Goal: Task Accomplishment & Management: Manage account settings

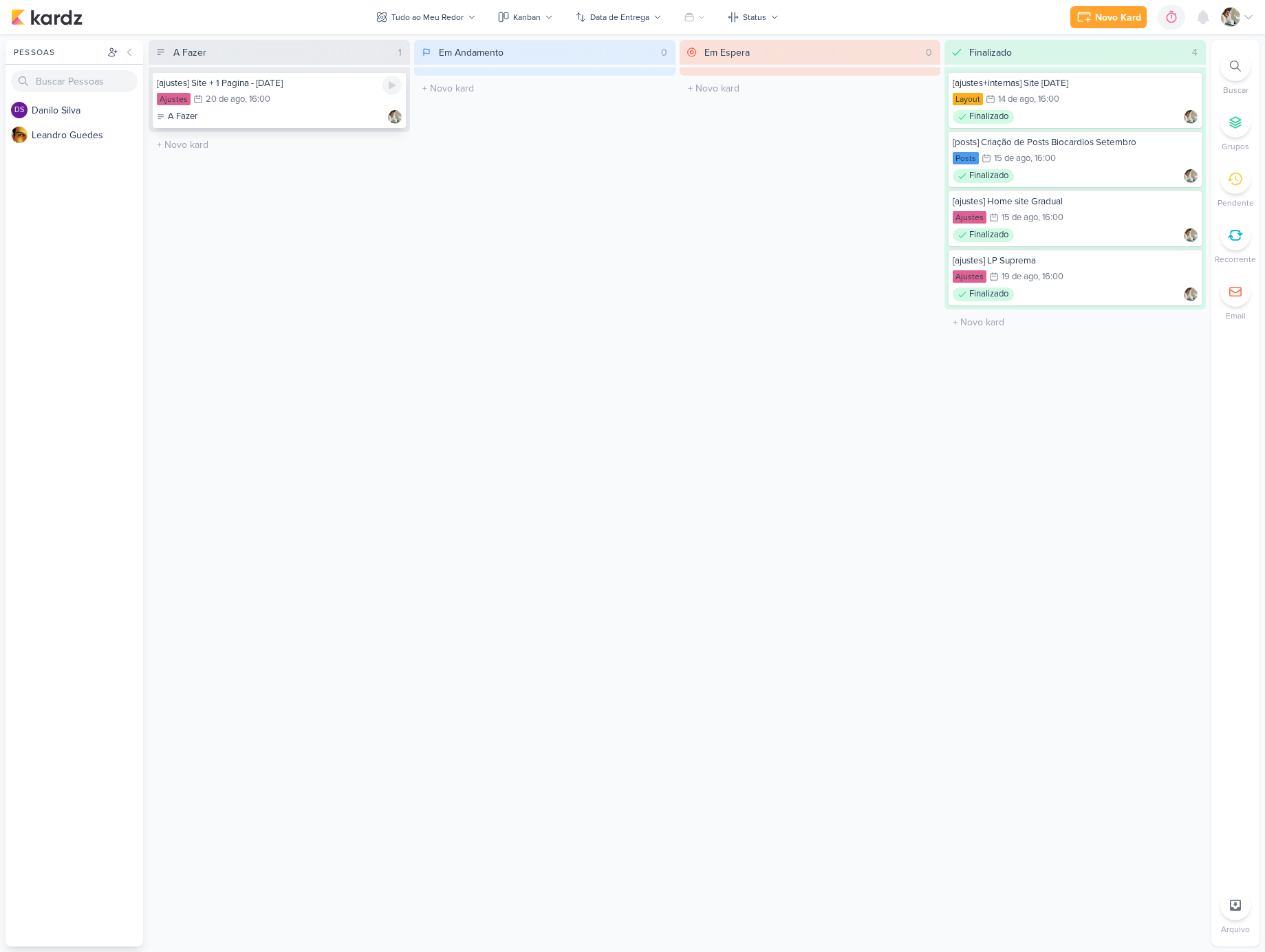
click at [300, 100] on div "Ajustes 20/8 [DATE] 16:00" at bounding box center [279, 99] width 245 height 15
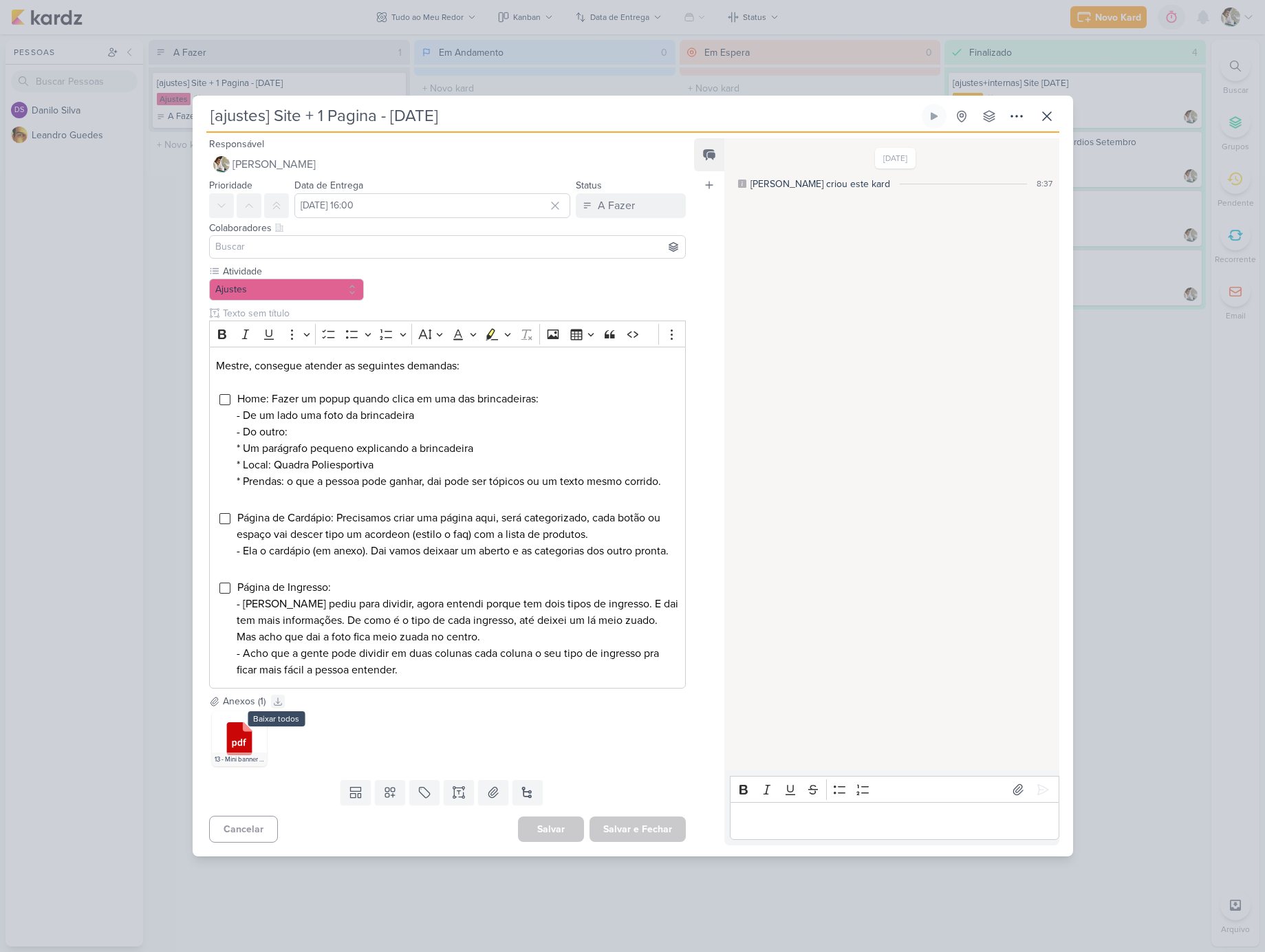
click at [279, 706] on icon at bounding box center [277, 701] width 10 height 10
drag, startPoint x: 404, startPoint y: 449, endPoint x: 255, endPoint y: 452, distance: 149.0
click at [255, 452] on li "Home: Fazer um popup quando clica em uma das brincadeiras: - De um lado uma fot…" at bounding box center [458, 448] width 442 height 116
copy span "Local: Quadra Poliesportiva"
click at [224, 394] on input "Editor editing area: main" at bounding box center [224, 399] width 11 height 11
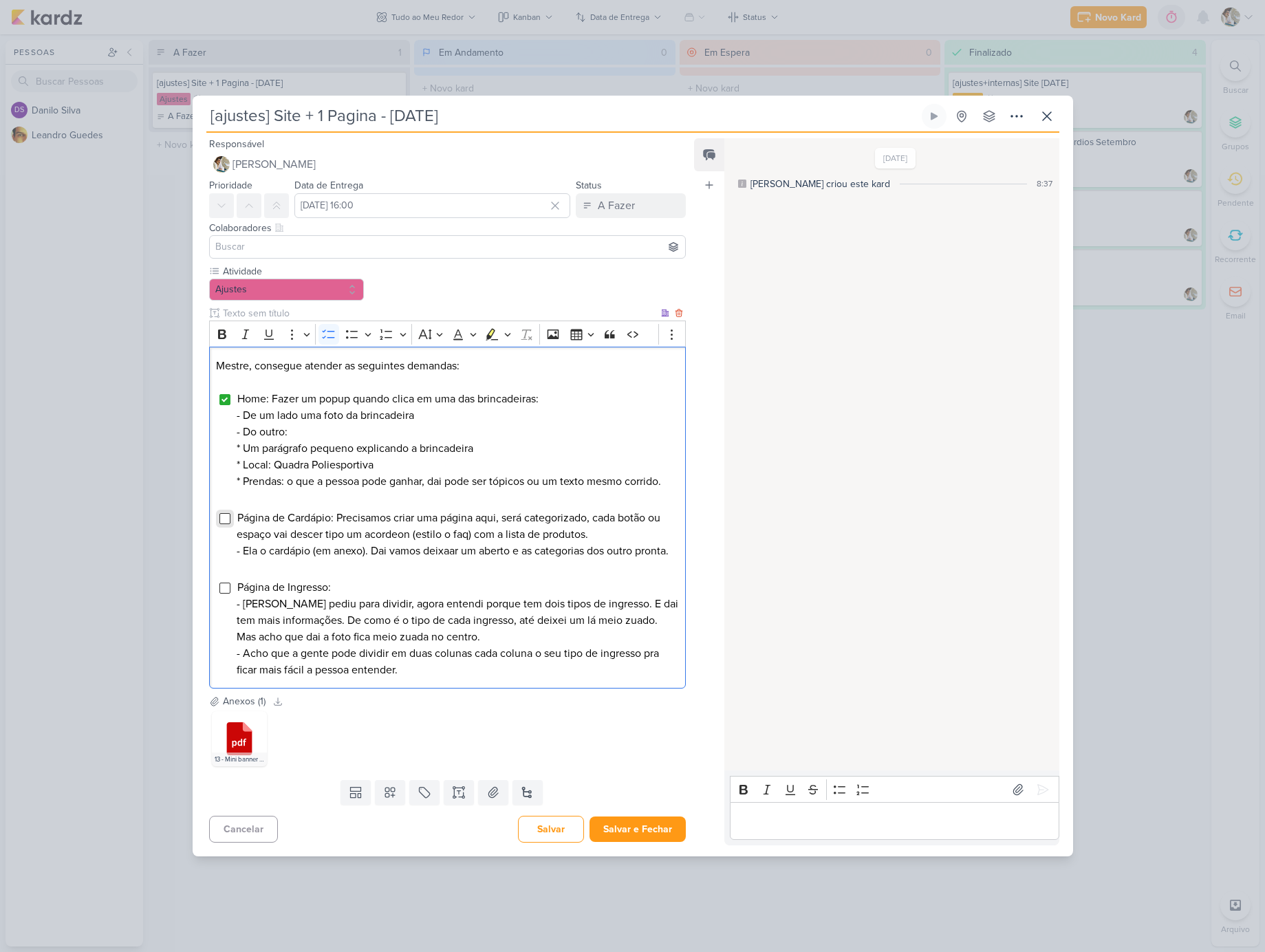
click at [224, 518] on input "Editor editing area: main" at bounding box center [224, 518] width 11 height 11
click at [230, 594] on input "Editor editing area: main" at bounding box center [224, 588] width 11 height 11
click at [756, 830] on p "Editor editing area: main" at bounding box center [894, 821] width 314 height 16
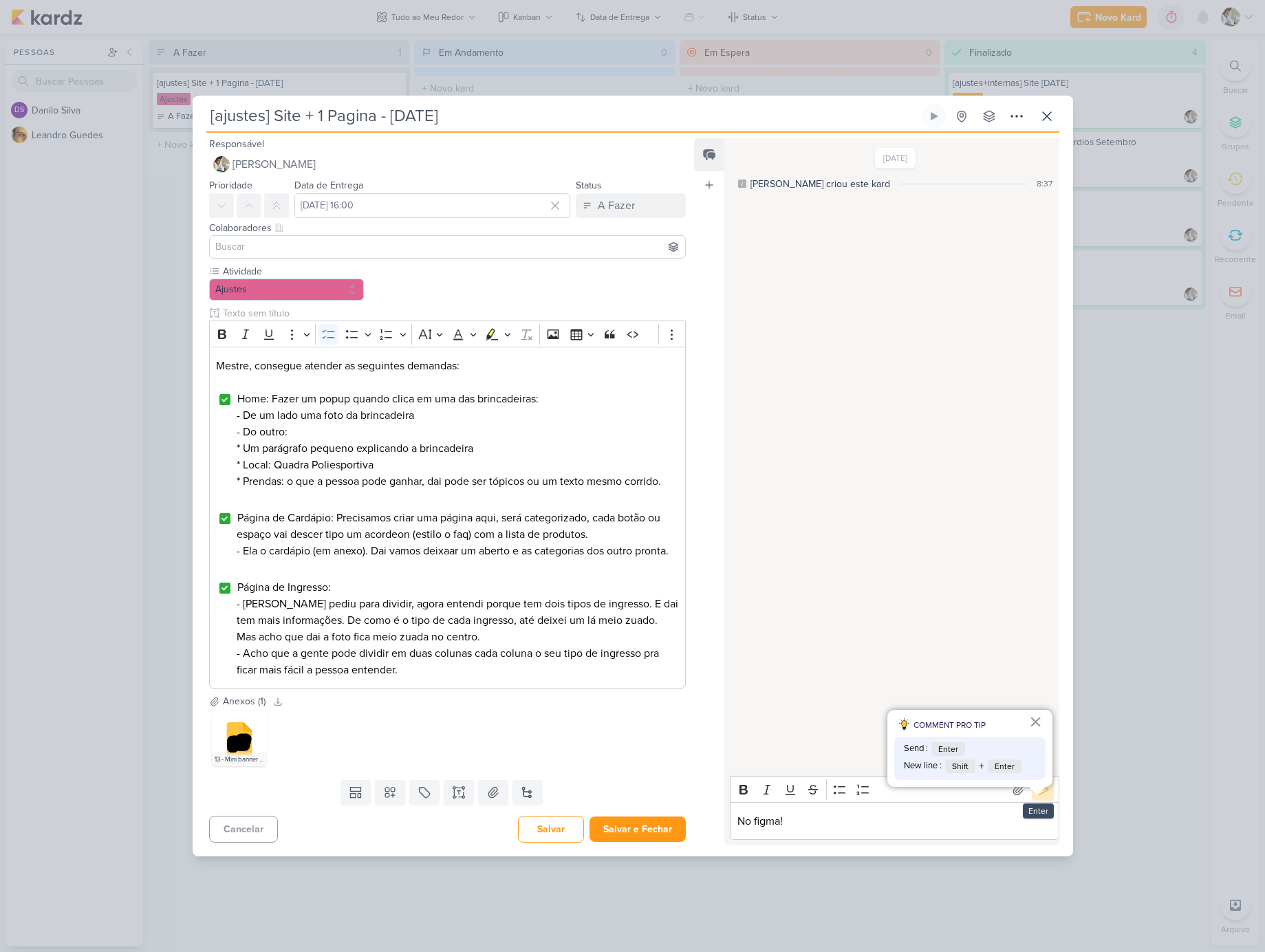
click at [1036, 797] on icon at bounding box center [1043, 789] width 14 height 14
click at [646, 193] on button "A Fazer" at bounding box center [631, 206] width 110 height 25
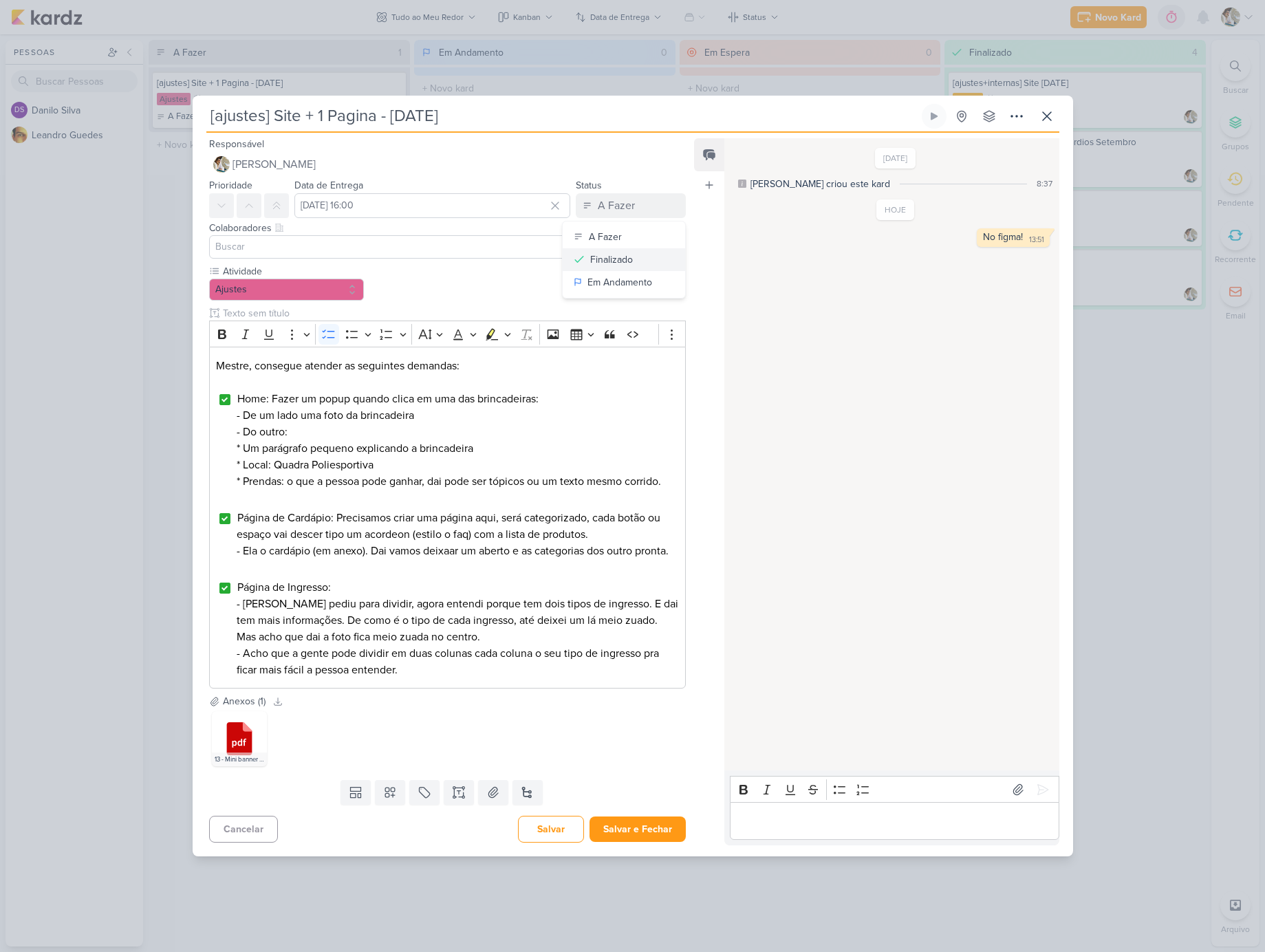
click at [619, 252] on div "Finalizado" at bounding box center [612, 260] width 43 height 15
click at [631, 842] on button "Salvar e Fechar" at bounding box center [637, 829] width 96 height 26
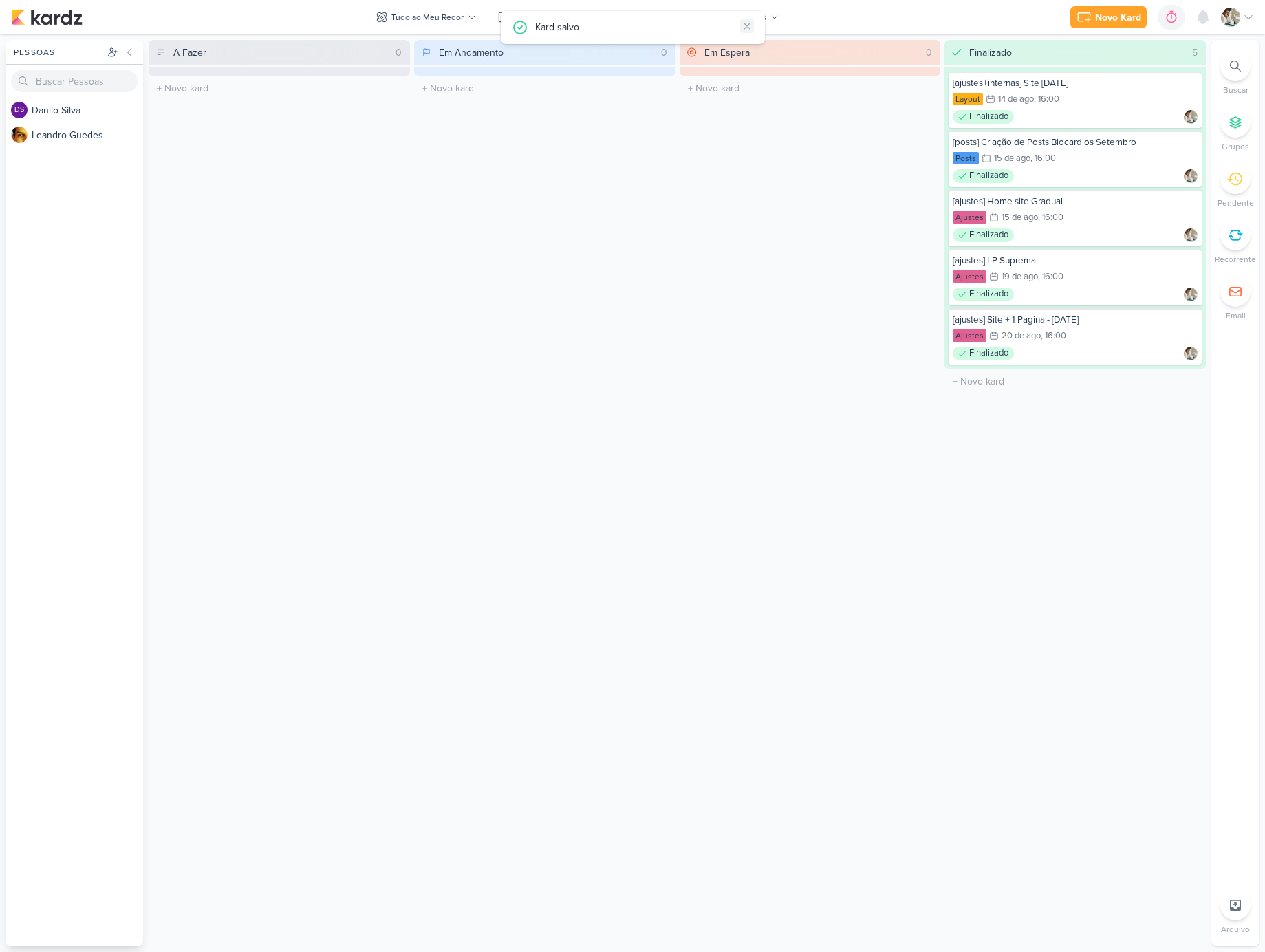
click at [748, 26] on icon at bounding box center [747, 26] width 11 height 11
click at [1248, 190] on li "Pendente" at bounding box center [1235, 187] width 48 height 46
